Goal: Information Seeking & Learning: Understand process/instructions

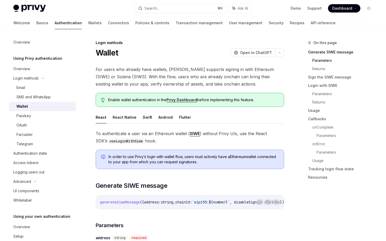
scroll to position [184, 0]
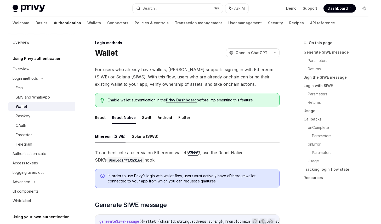
scroll to position [77, 0]
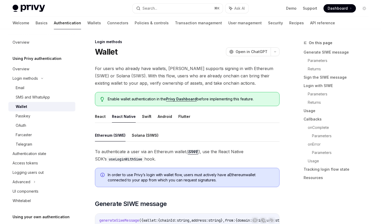
drag, startPoint x: 148, startPoint y: 76, endPoint x: 207, endPoint y: 77, distance: 59.3
click at [208, 77] on span "For users who already have wallets, [PERSON_NAME] supports signing in with Ethe…" at bounding box center [187, 76] width 184 height 22
drag, startPoint x: 196, startPoint y: 75, endPoint x: 223, endPoint y: 76, distance: 27.5
click at [223, 76] on span "For users who already have wallets, [PERSON_NAME] supports signing in with Ethe…" at bounding box center [187, 76] width 184 height 22
click at [210, 78] on span "For users who already have wallets, [PERSON_NAME] supports signing in with Ethe…" at bounding box center [187, 76] width 184 height 22
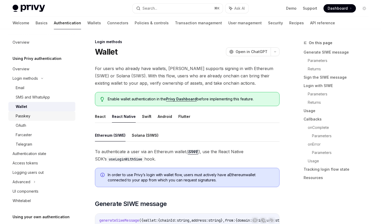
scroll to position [0, 0]
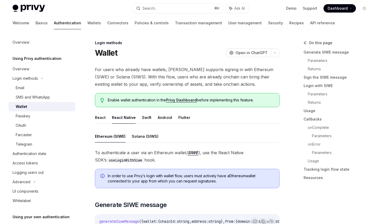
click at [109, 159] on code "useLoginWithSiwe" at bounding box center [126, 160] width 38 height 6
copy code "useLoginWithSiwe"
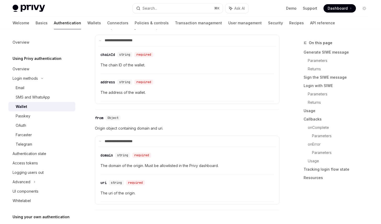
scroll to position [241, 0]
click at [194, 78] on div "​ address string required The address of the wallet." at bounding box center [187, 88] width 174 height 25
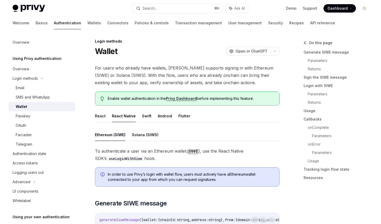
scroll to position [0, 0]
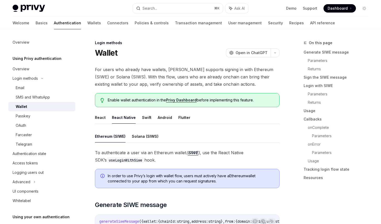
drag, startPoint x: 134, startPoint y: 59, endPoint x: 126, endPoint y: 53, distance: 10.2
click at [142, 153] on span "To authenticate a user via an Ethereum wallet ( SIWE ) , use the React Native S…" at bounding box center [187, 156] width 184 height 15
